Goal: Task Accomplishment & Management: Complete application form

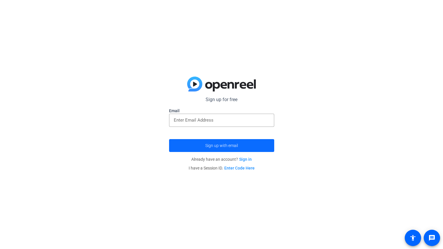
click at [226, 151] on span "submit" at bounding box center [221, 145] width 105 height 14
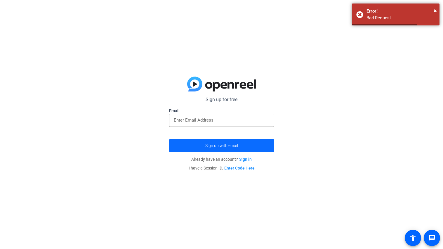
click at [226, 150] on span "submit" at bounding box center [221, 145] width 105 height 14
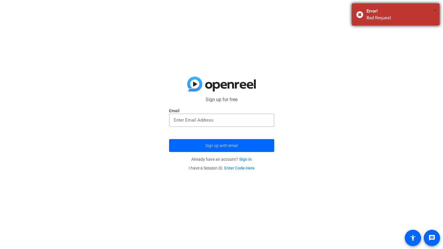
click at [435, 10] on span "×" at bounding box center [435, 10] width 3 height 7
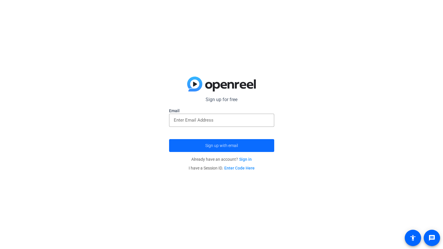
click at [236, 141] on span "submit" at bounding box center [221, 145] width 105 height 14
click at [221, 124] on div at bounding box center [222, 120] width 96 height 13
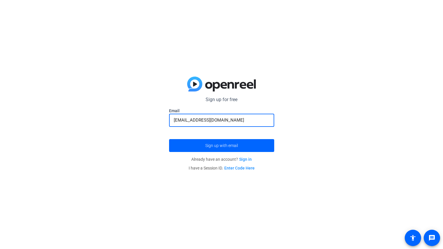
type input "[EMAIL_ADDRESS][DOMAIN_NAME]"
click at [169, 139] on button "Sign up with email" at bounding box center [221, 145] width 105 height 13
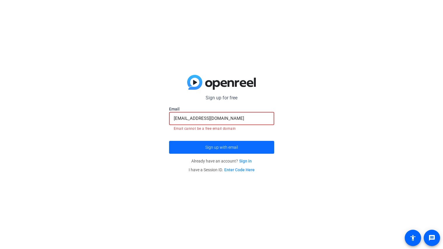
click at [208, 147] on span "Sign up with email" at bounding box center [221, 147] width 33 height 0
